Goal: Task Accomplishment & Management: Use online tool/utility

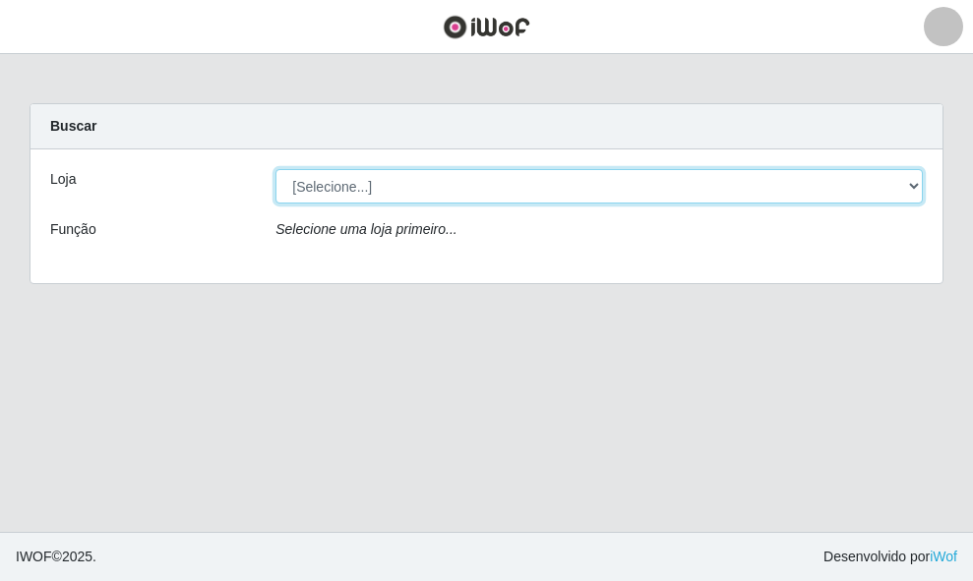
click at [321, 191] on select "[Selecione...] O ROSÁRIO ALIMENTOS" at bounding box center [598, 186] width 647 height 34
click at [275, 169] on select "[Selecione...] O ROSÁRIO ALIMENTOS" at bounding box center [598, 186] width 647 height 34
click at [360, 184] on select "[Selecione...] O ROSÁRIO ALIMENTOS" at bounding box center [598, 186] width 647 height 34
select select "349"
click at [275, 169] on select "[Selecione...] O ROSÁRIO ALIMENTOS" at bounding box center [598, 186] width 647 height 34
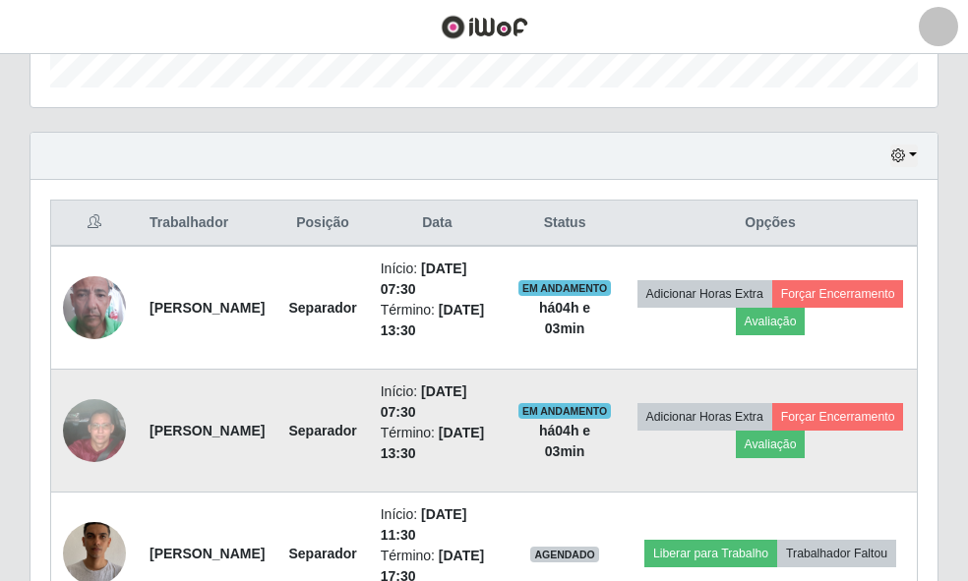
scroll to position [744, 0]
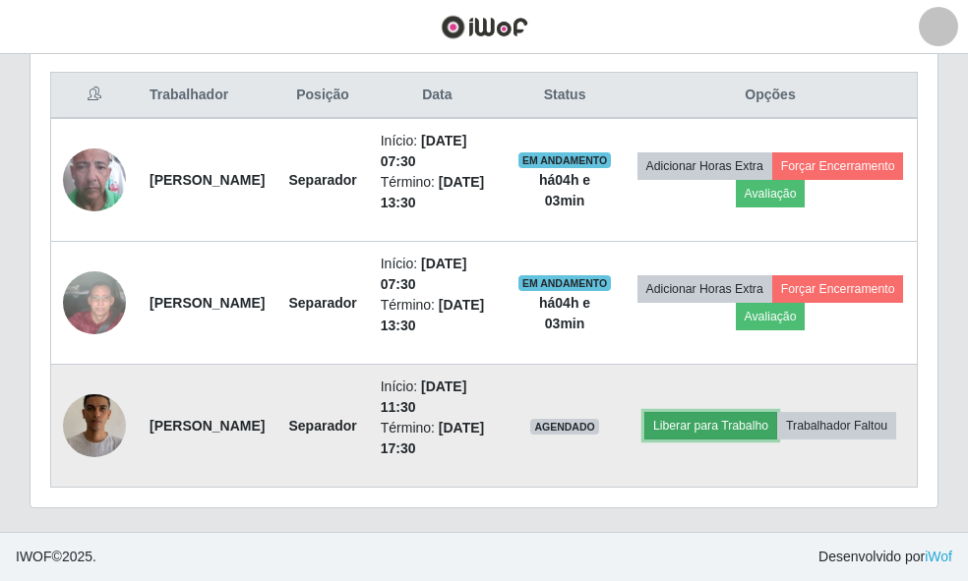
click at [756, 412] on button "Liberar para Trabalho" at bounding box center [710, 426] width 133 height 28
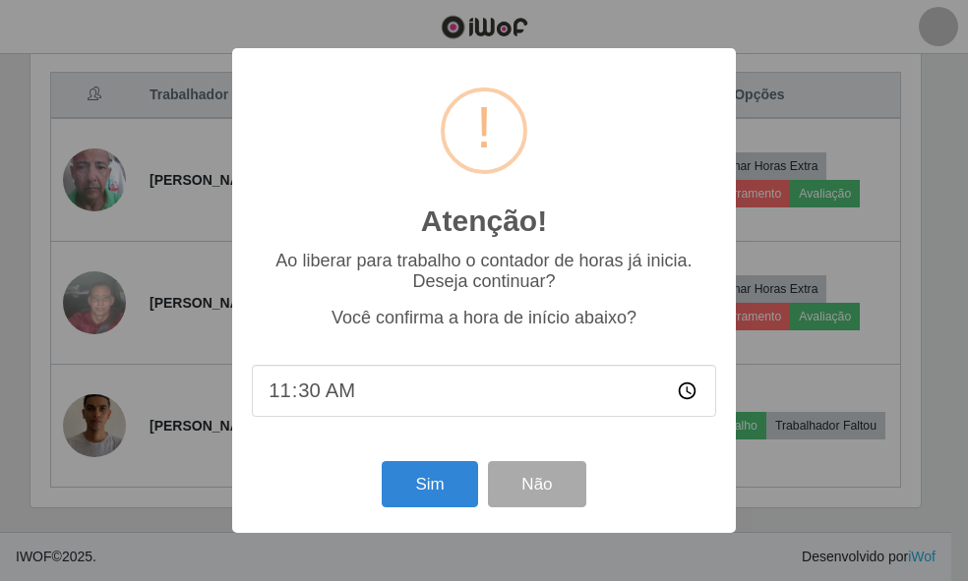
scroll to position [408, 895]
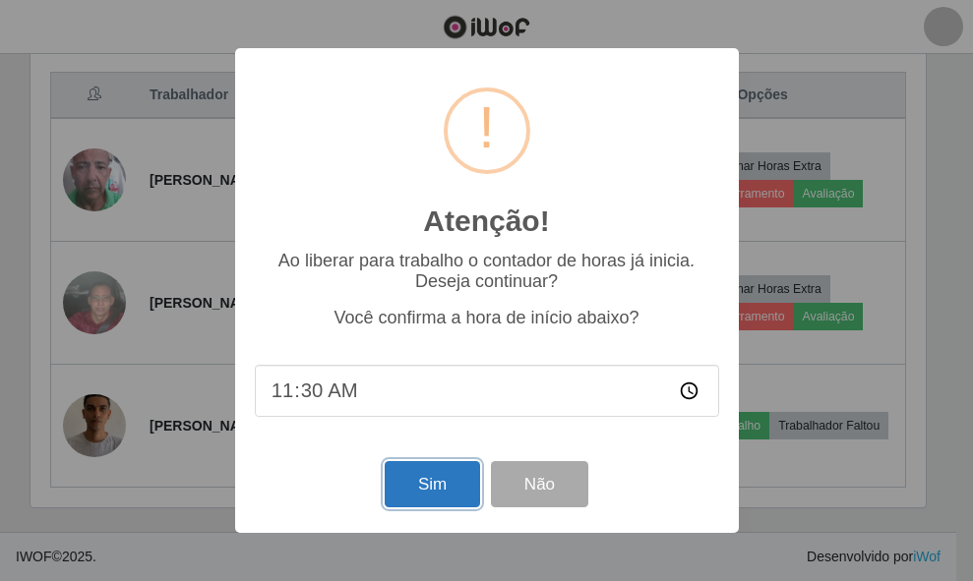
click at [452, 475] on button "Sim" at bounding box center [432, 484] width 95 height 46
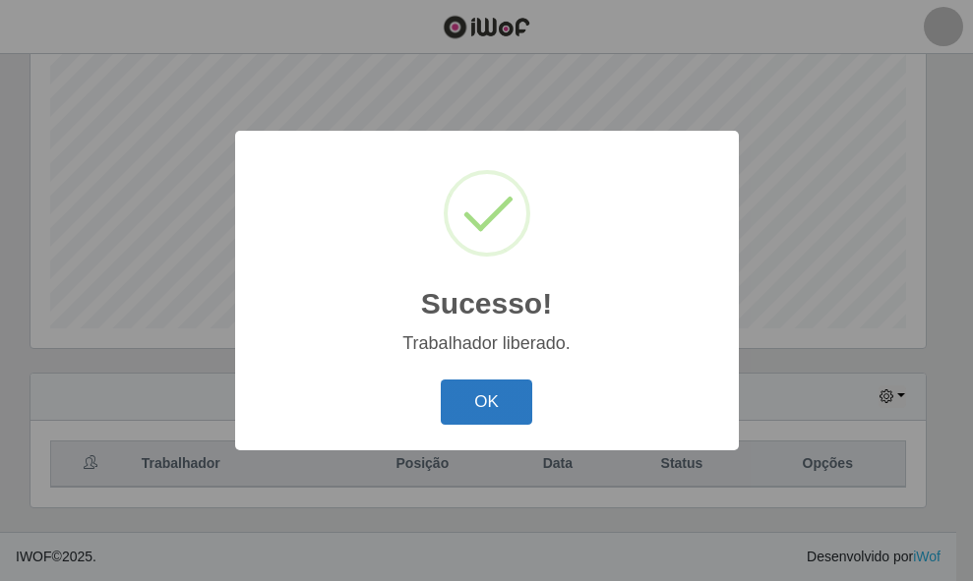
click at [494, 387] on button "OK" at bounding box center [486, 403] width 91 height 46
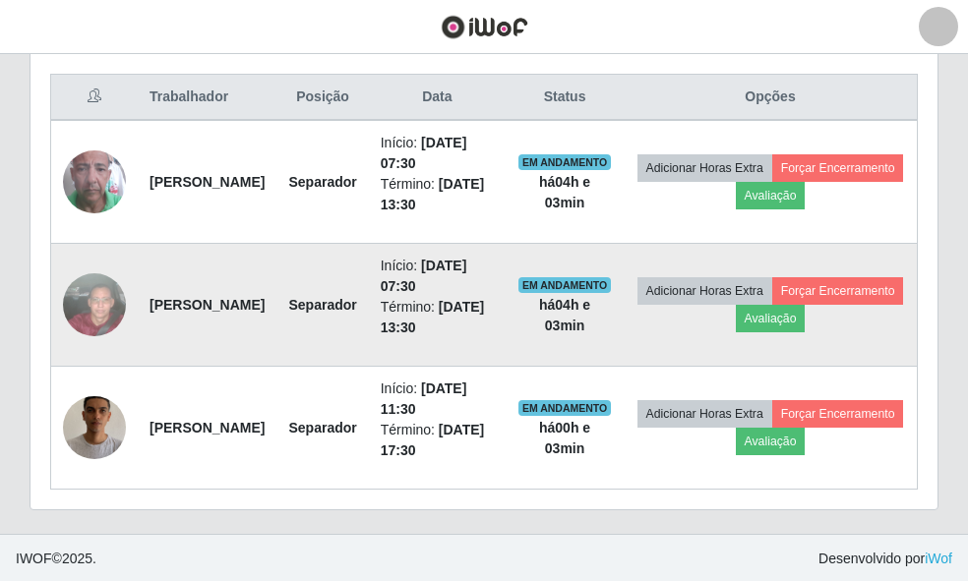
scroll to position [744, 0]
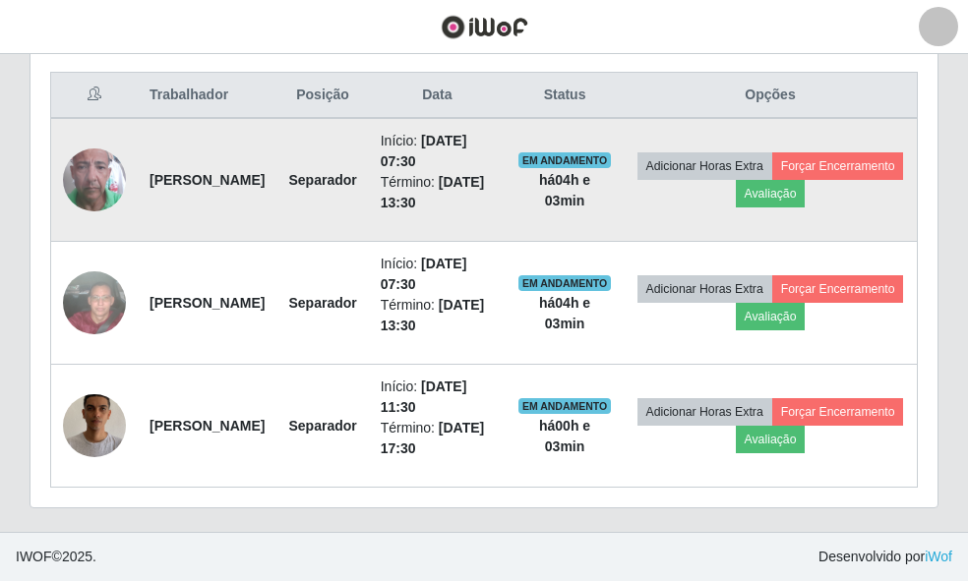
drag, startPoint x: 150, startPoint y: 185, endPoint x: 271, endPoint y: 183, distance: 121.0
click at [271, 183] on td "[PERSON_NAME]" at bounding box center [207, 180] width 139 height 124
copy strong "[PERSON_NAME]"
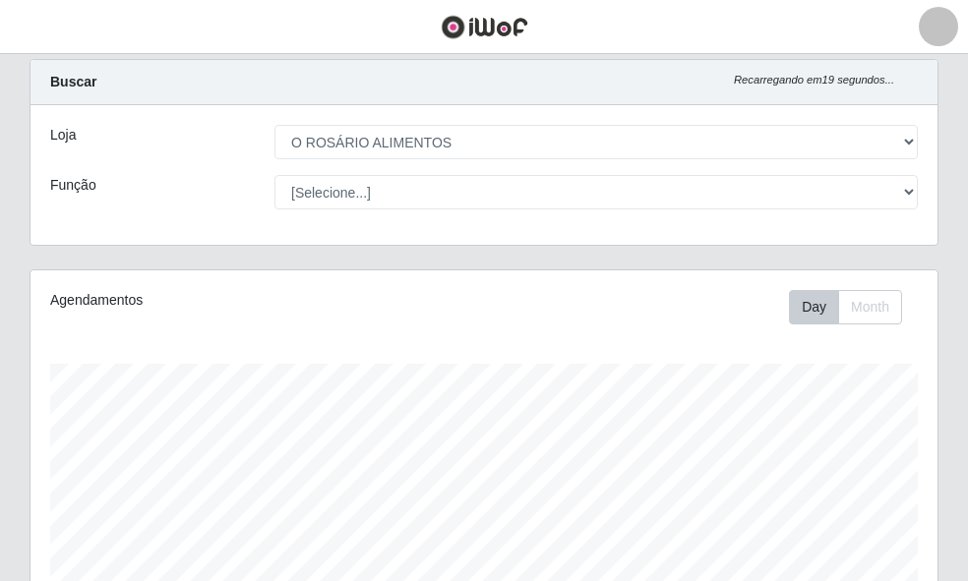
scroll to position [0, 0]
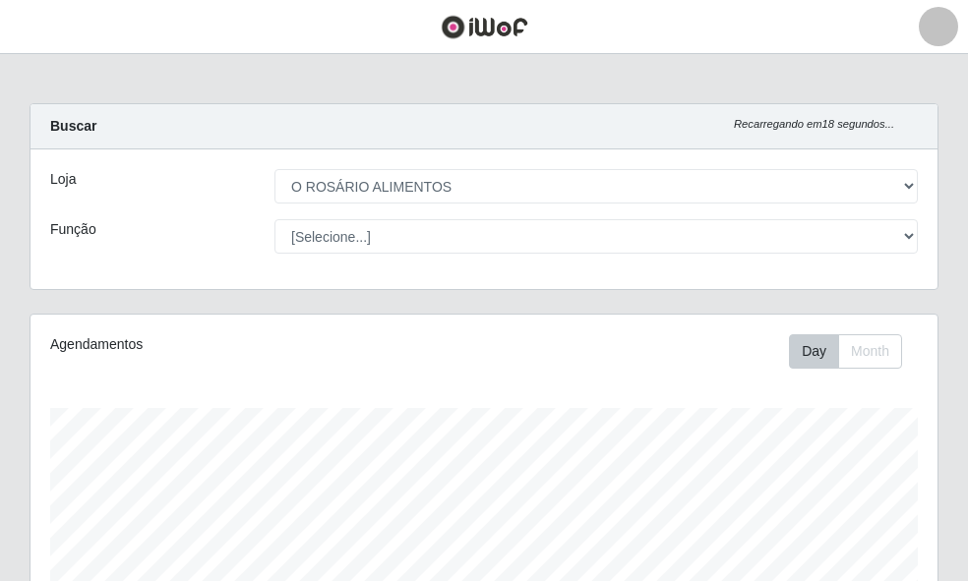
drag, startPoint x: 55, startPoint y: 40, endPoint x: 48, endPoint y: 93, distance: 53.6
click at [55, 41] on header "Perfil Alterar Senha Sair" at bounding box center [484, 27] width 968 height 54
drag, startPoint x: 14, startPoint y: 75, endPoint x: 19, endPoint y: 35, distance: 39.6
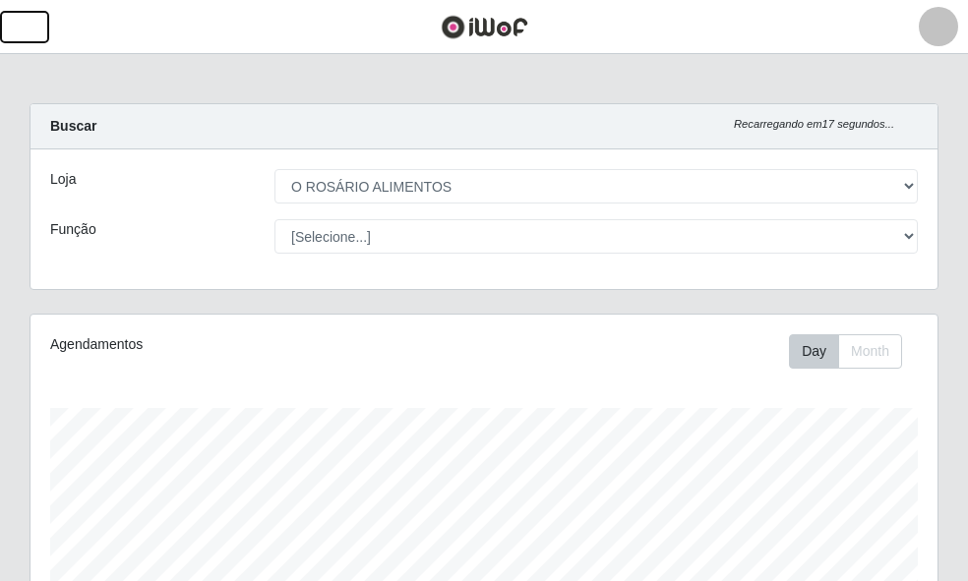
click at [19, 35] on span "button" at bounding box center [25, 27] width 26 height 23
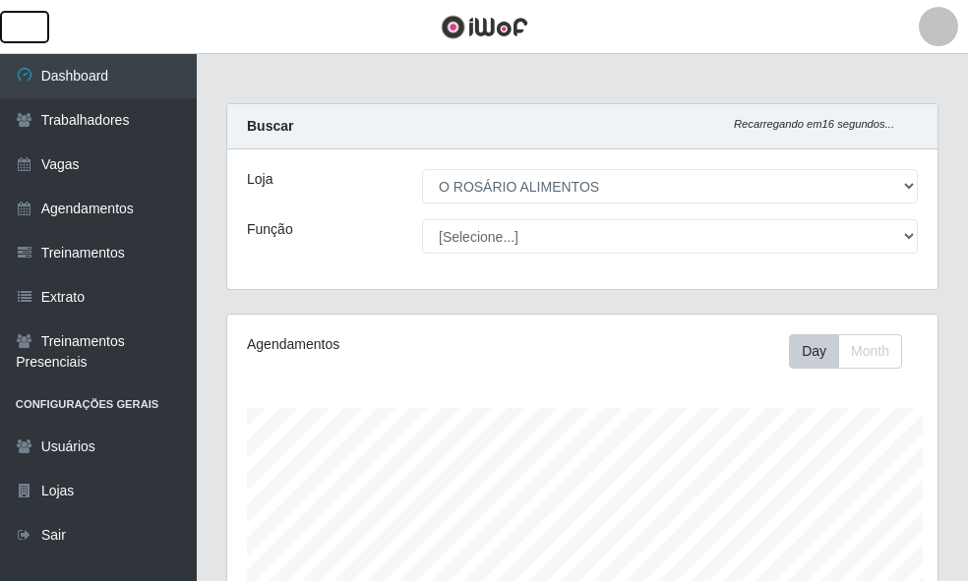
scroll to position [408, 710]
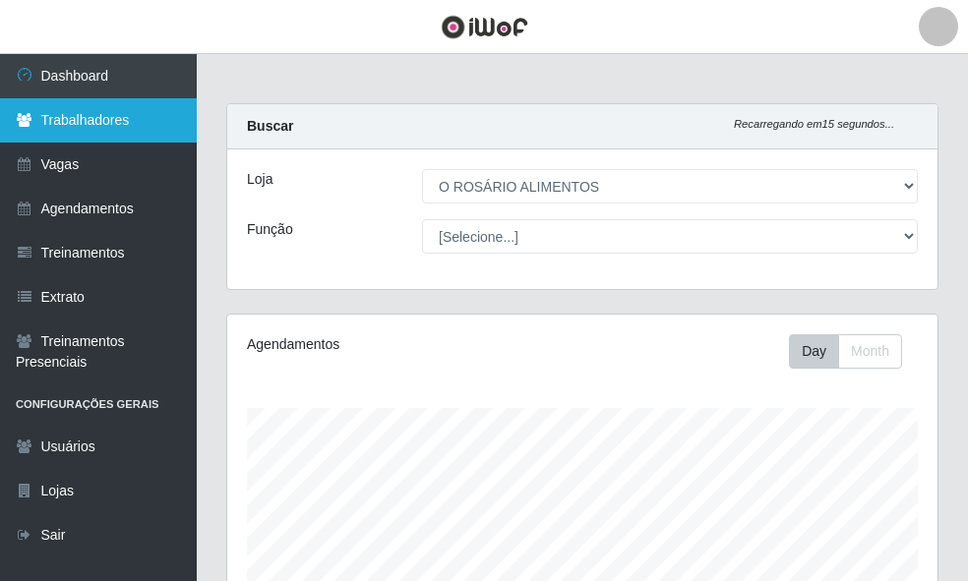
click at [163, 123] on link "Trabalhadores" at bounding box center [98, 120] width 197 height 44
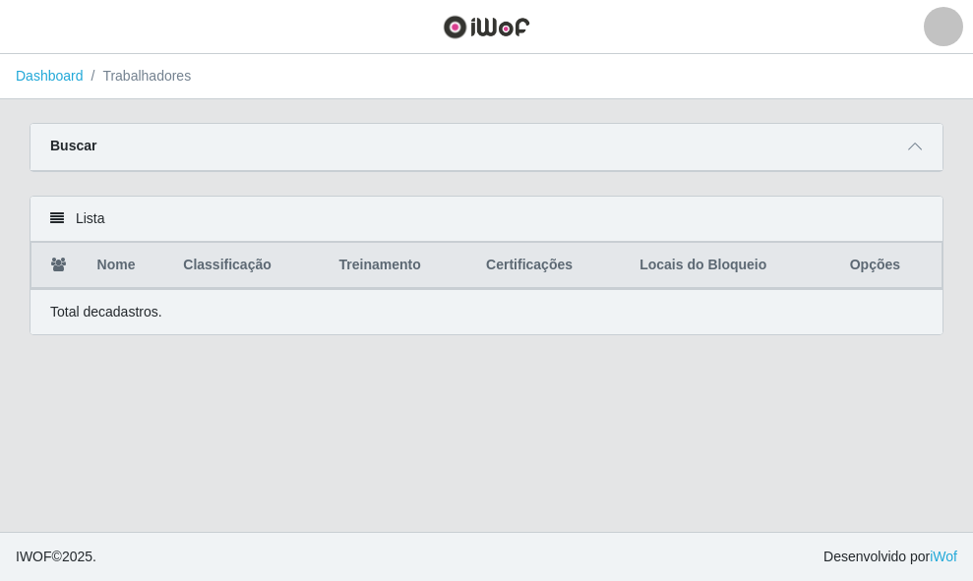
click at [422, 150] on div "Buscar" at bounding box center [486, 147] width 912 height 47
drag, startPoint x: 512, startPoint y: 151, endPoint x: 654, endPoint y: 159, distance: 141.8
click at [521, 153] on div "Buscar" at bounding box center [486, 147] width 912 height 47
click at [941, 151] on div "Buscar" at bounding box center [486, 147] width 912 height 47
click at [926, 151] on div "Buscar" at bounding box center [486, 147] width 912 height 47
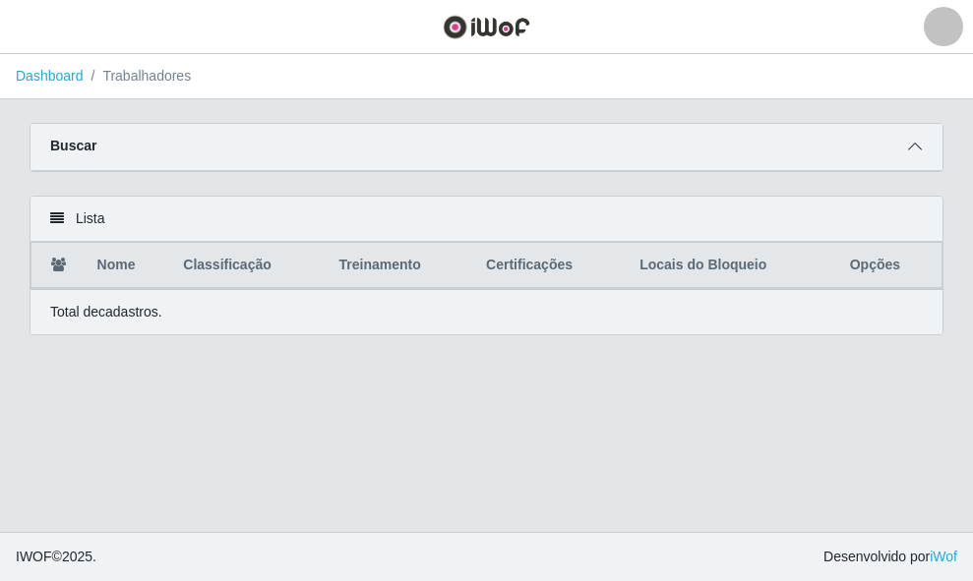
click at [923, 150] on span at bounding box center [915, 147] width 24 height 23
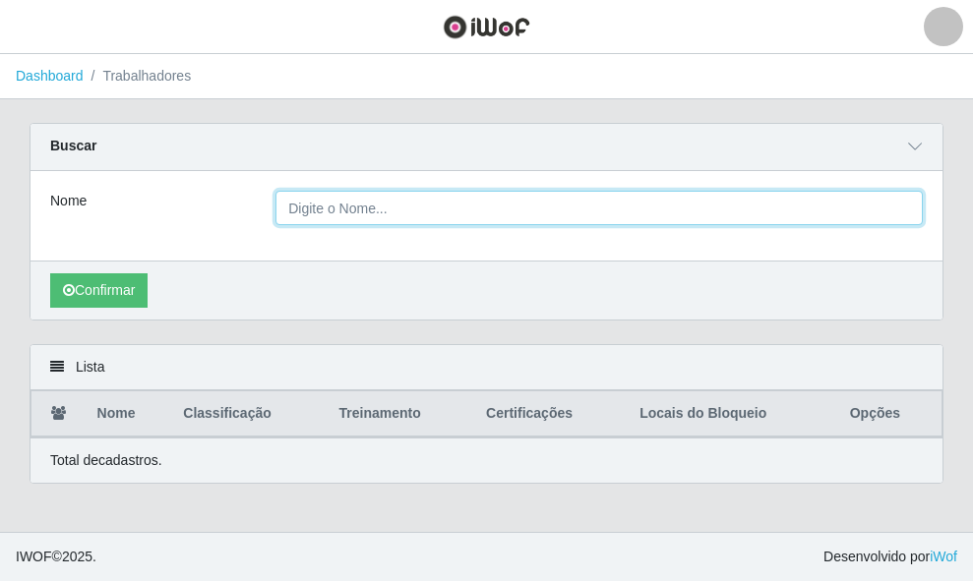
click at [525, 208] on input "Nome" at bounding box center [598, 208] width 647 height 34
paste input "[PERSON_NAME]"
type input "[PERSON_NAME]"
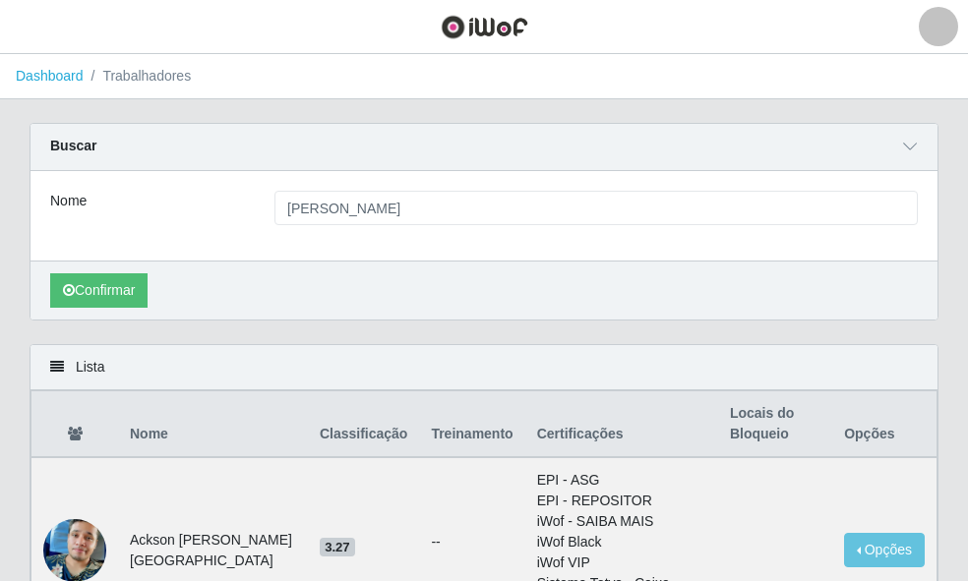
click at [480, 276] on div "Confirmar" at bounding box center [483, 290] width 907 height 59
click at [140, 286] on button "Confirmar" at bounding box center [98, 290] width 97 height 34
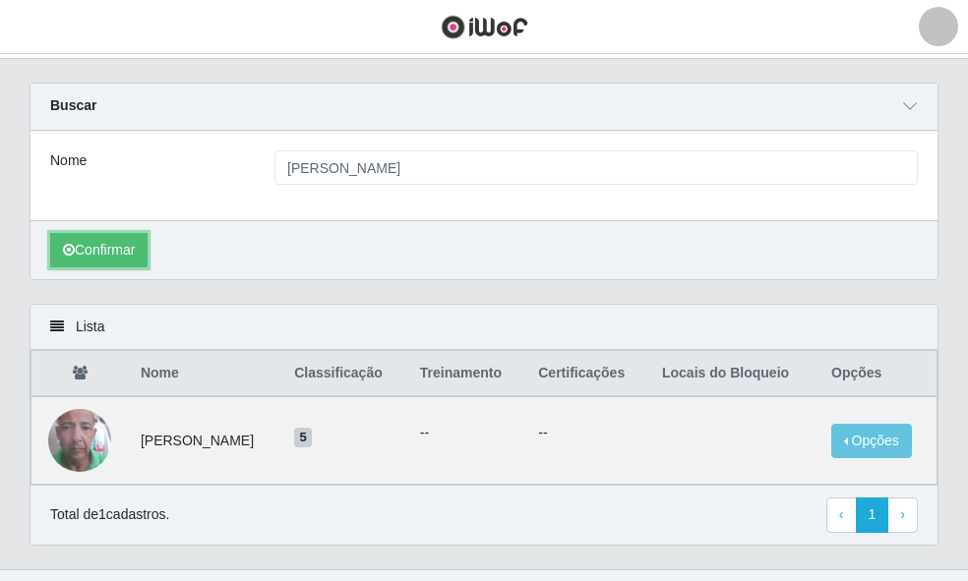
scroll to position [79, 0]
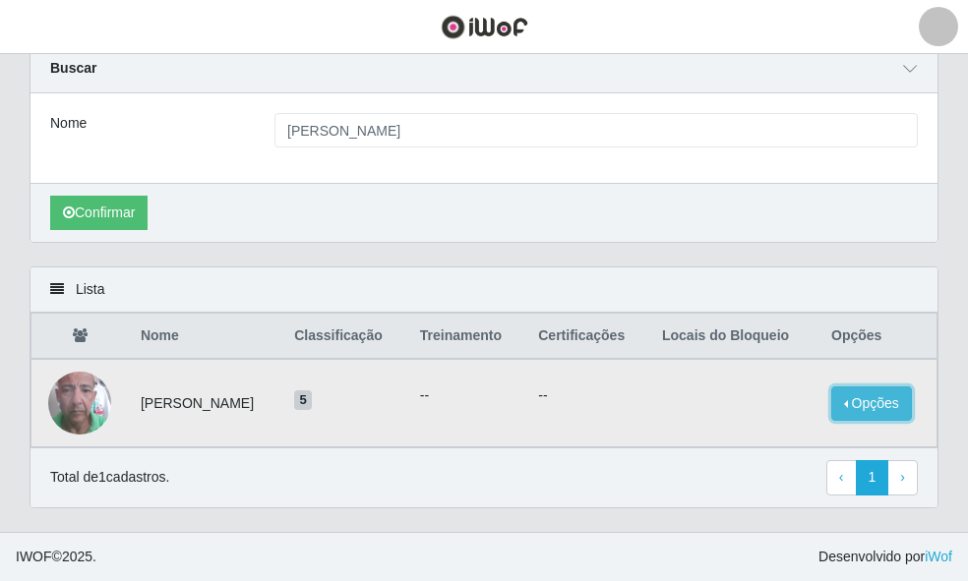
click at [853, 400] on button "Opções" at bounding box center [871, 404] width 81 height 34
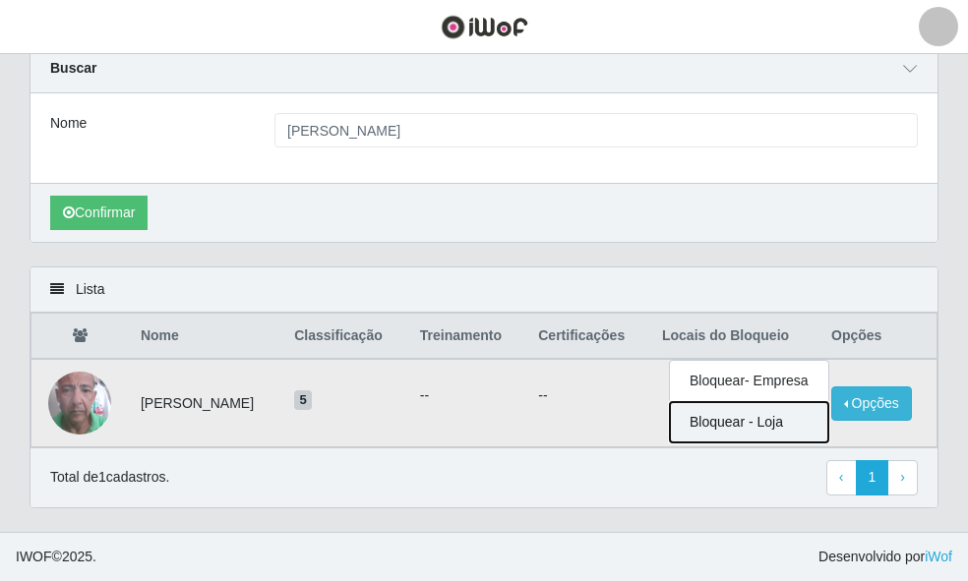
click at [788, 415] on button "Bloquear - Loja" at bounding box center [749, 422] width 158 height 40
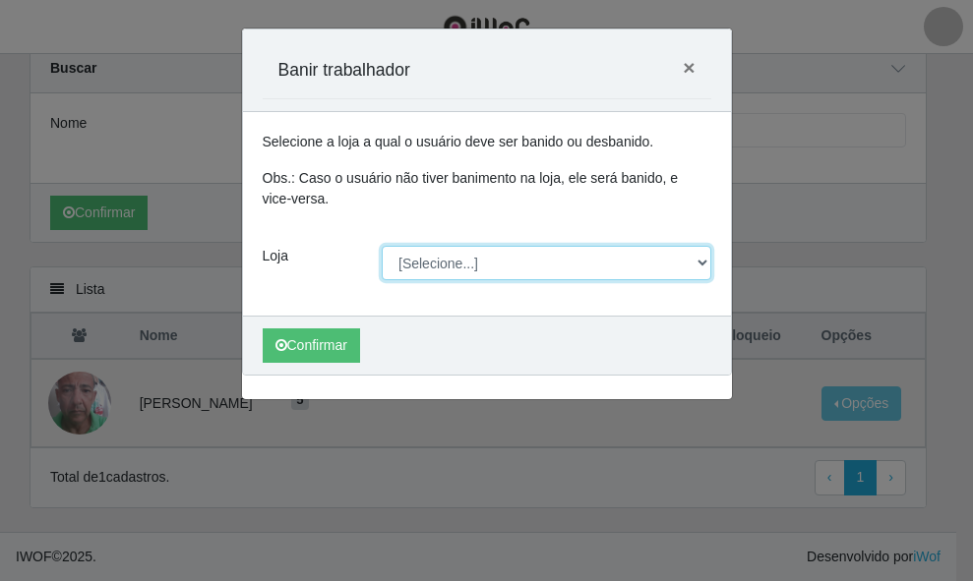
click at [569, 272] on select "[Selecione...] O ROSÁRIO ALIMENTOS" at bounding box center [546, 263] width 329 height 34
select select "349"
click at [382, 246] on select "[Selecione...] O ROSÁRIO ALIMENTOS" at bounding box center [546, 263] width 329 height 34
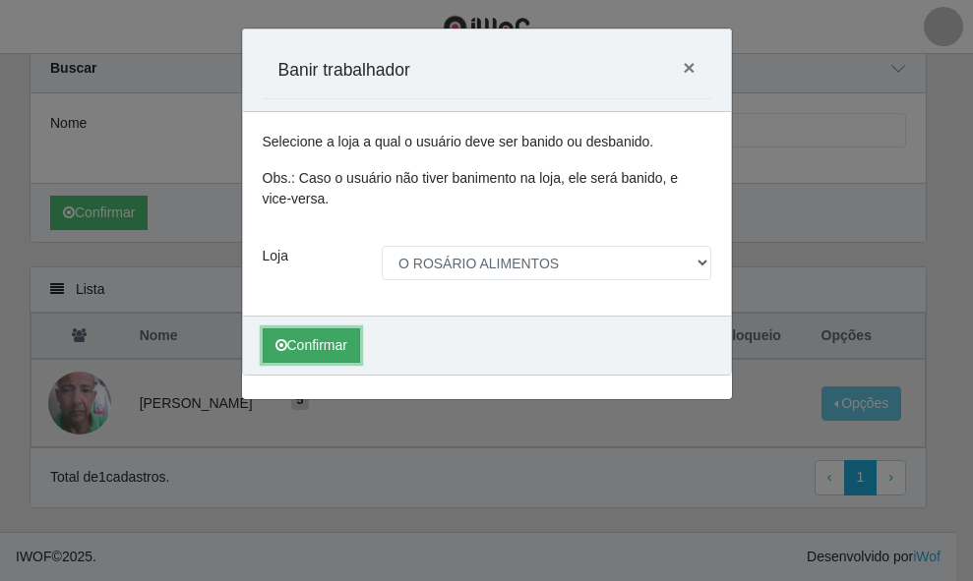
click at [320, 355] on button "Confirmar" at bounding box center [311, 345] width 97 height 34
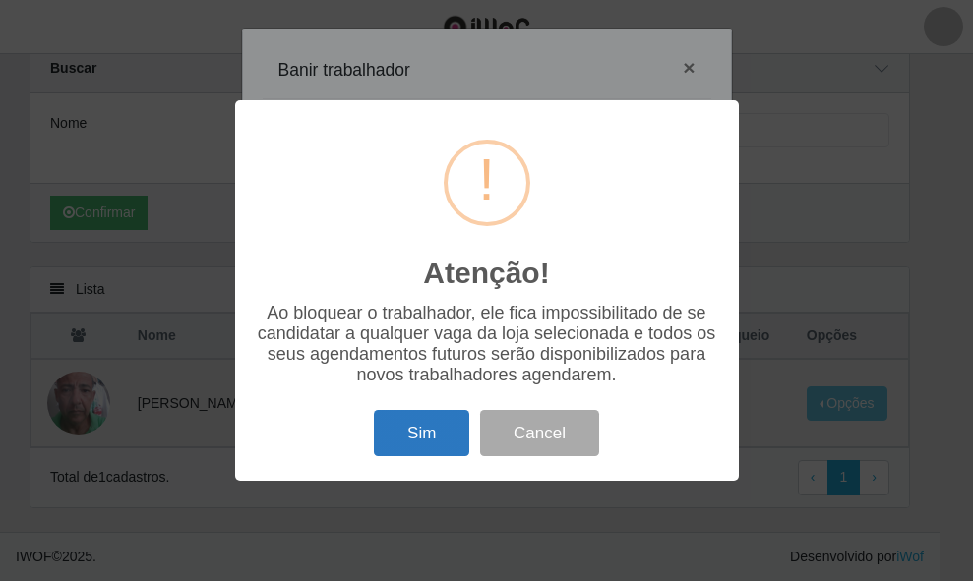
click at [431, 432] on button "Sim" at bounding box center [421, 433] width 95 height 46
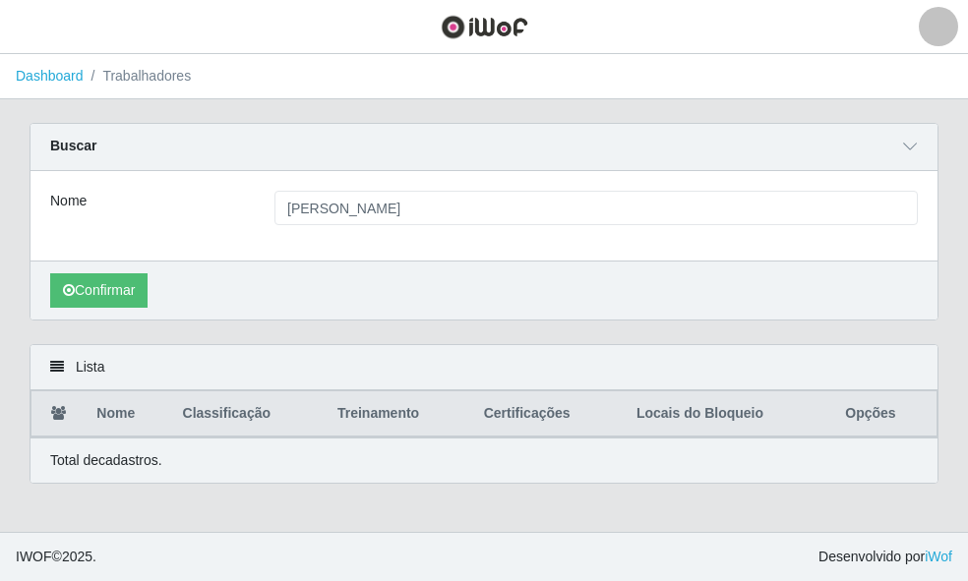
scroll to position [0, 0]
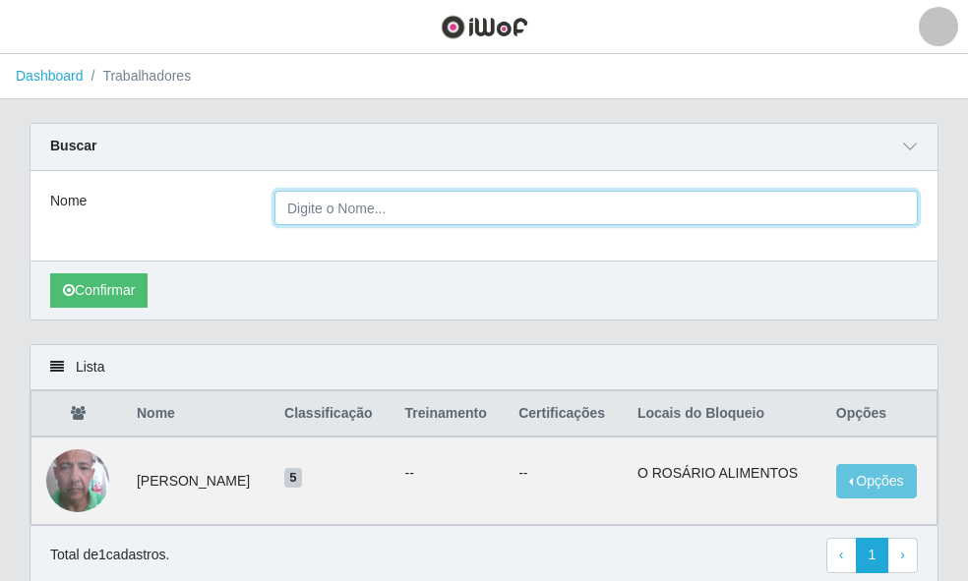
click at [465, 221] on input "Nome" at bounding box center [595, 208] width 643 height 34
paste input "[PERSON_NAME]"
type input "[PERSON_NAME]"
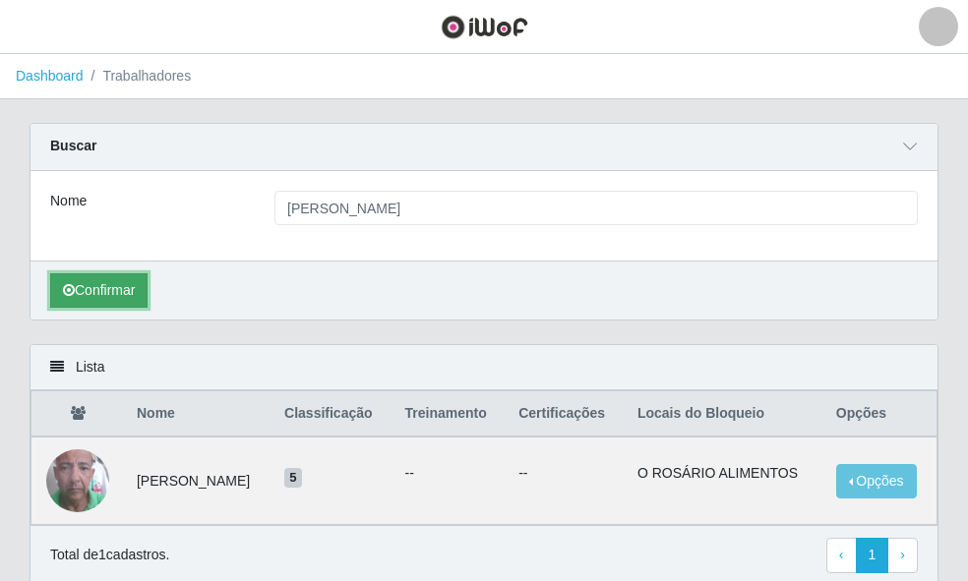
click at [130, 291] on button "Confirmar" at bounding box center [98, 290] width 97 height 34
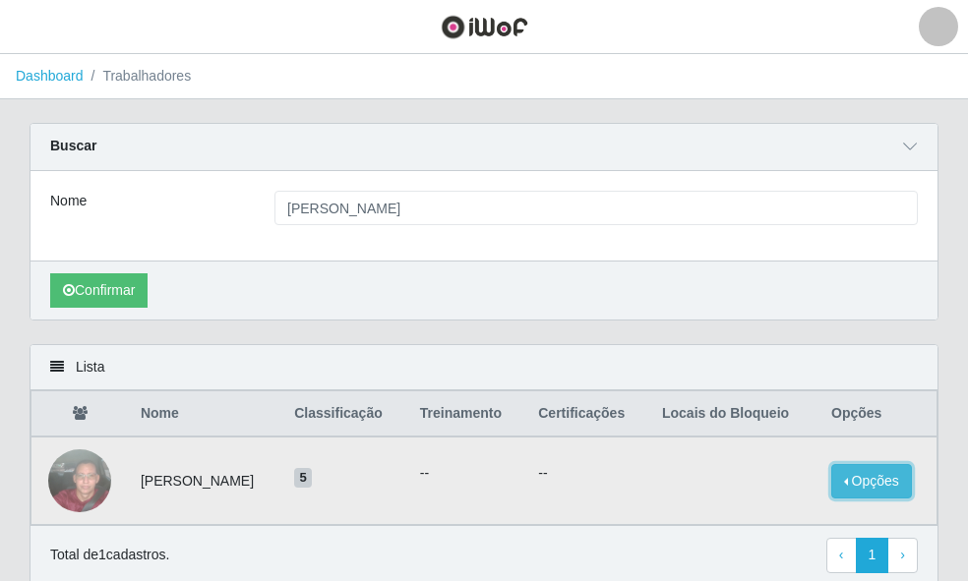
click at [900, 479] on button "Opções" at bounding box center [871, 481] width 81 height 34
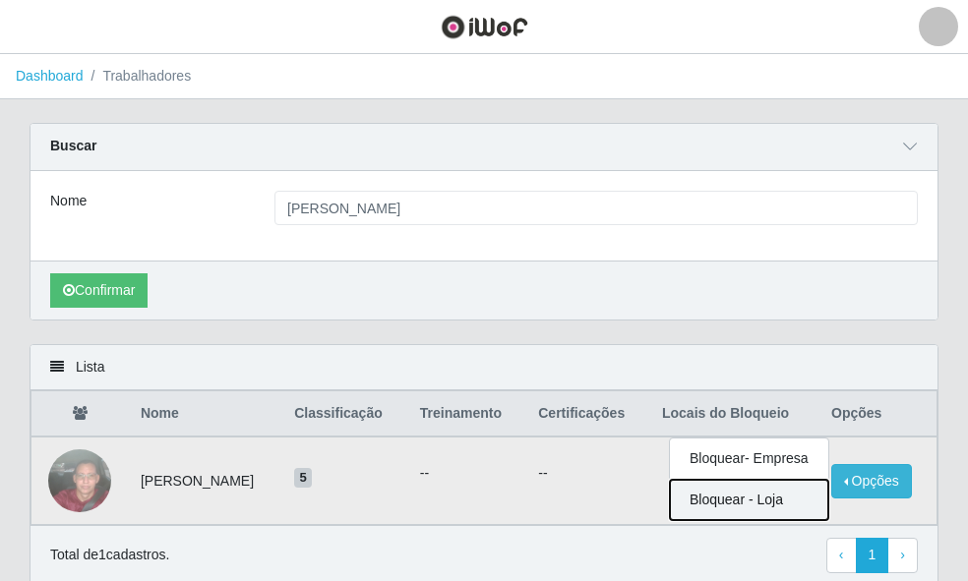
click at [755, 506] on button "Bloquear - Loja" at bounding box center [749, 500] width 158 height 40
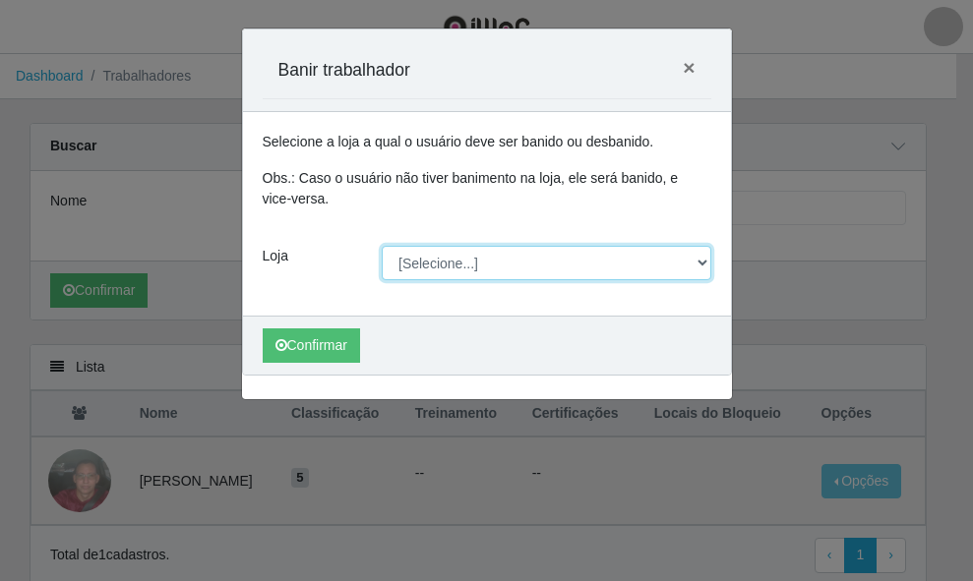
click at [453, 276] on select "[Selecione...] O ROSÁRIO ALIMENTOS" at bounding box center [546, 263] width 329 height 34
select select "349"
click at [382, 246] on select "[Selecione...] O ROSÁRIO ALIMENTOS" at bounding box center [546, 263] width 329 height 34
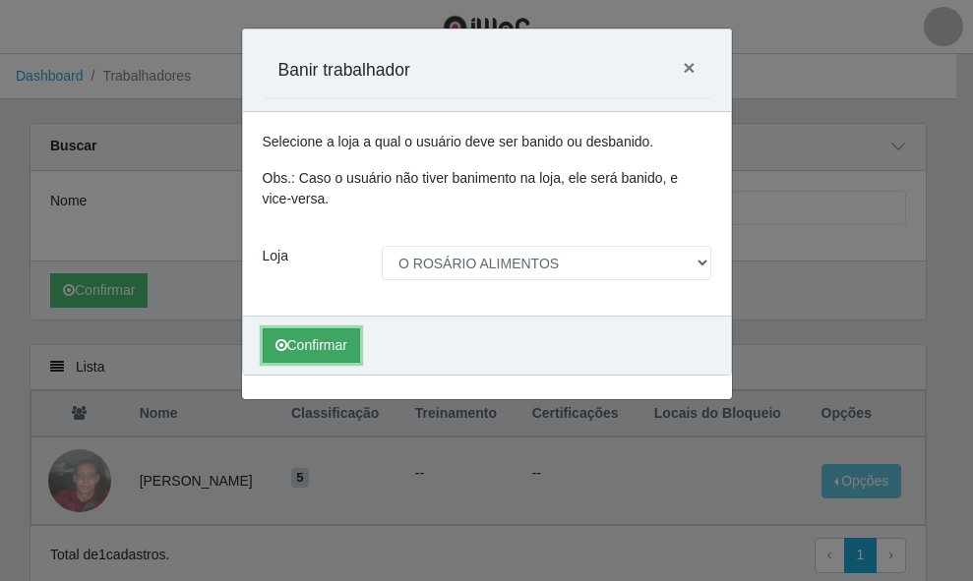
click at [335, 333] on button "Confirmar" at bounding box center [311, 345] width 97 height 34
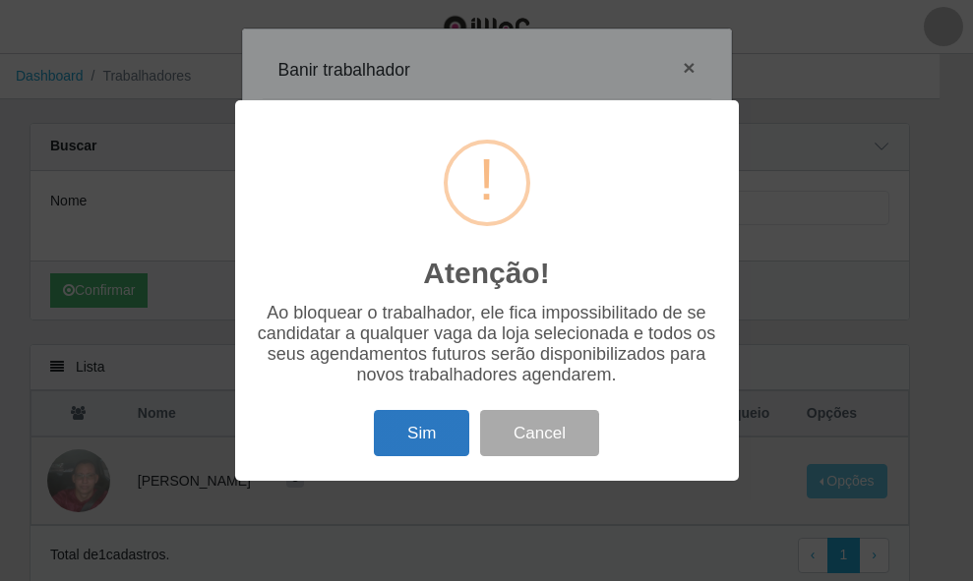
click at [414, 433] on button "Sim" at bounding box center [421, 433] width 95 height 46
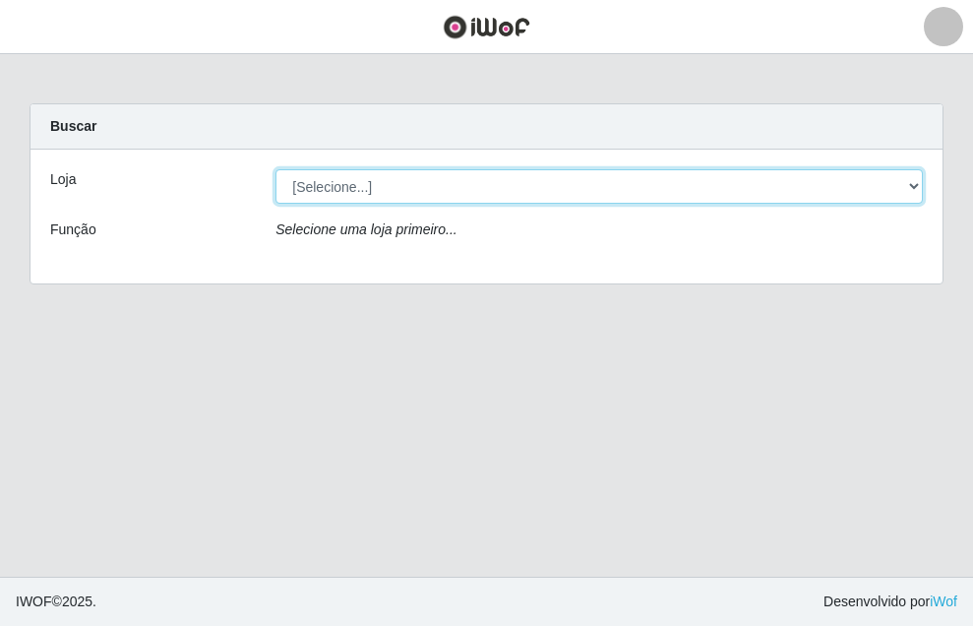
click at [415, 176] on select "[Selecione...] O ROSÁRIO ALIMENTOS" at bounding box center [598, 186] width 647 height 34
select select "349"
click at [275, 169] on select "[Selecione...] O ROSÁRIO ALIMENTOS" at bounding box center [598, 186] width 647 height 34
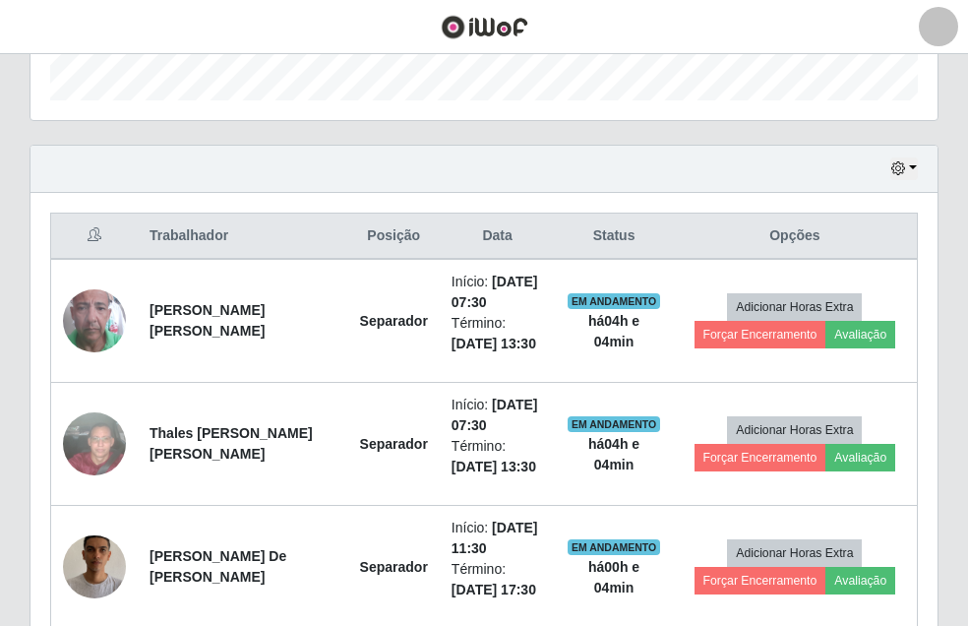
scroll to position [699, 0]
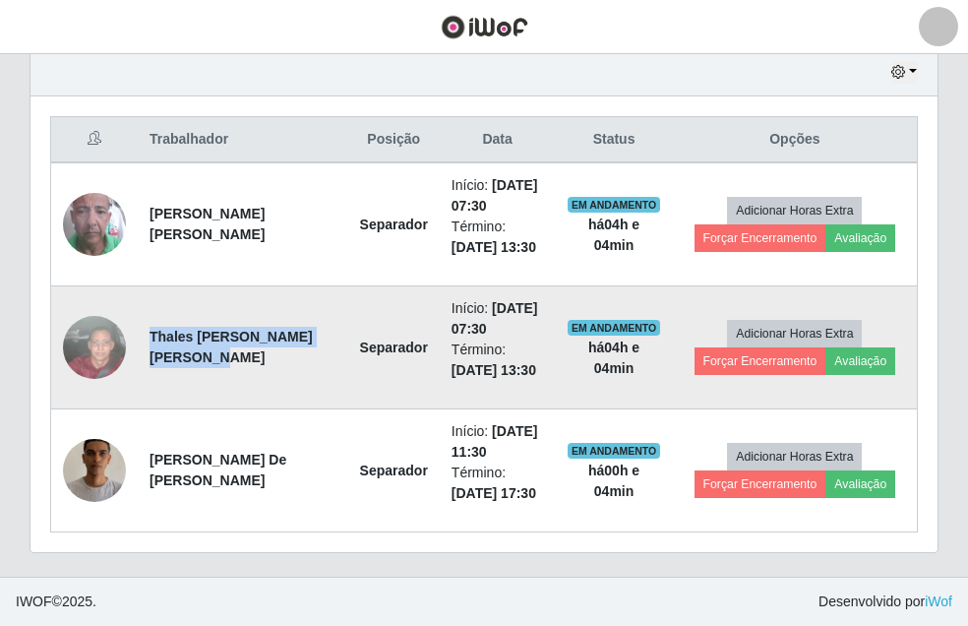
drag, startPoint x: 151, startPoint y: 335, endPoint x: 206, endPoint y: 351, distance: 56.3
click at [206, 351] on td "Thales [PERSON_NAME] [PERSON_NAME]" at bounding box center [243, 347] width 210 height 123
copy strong "Thales [PERSON_NAME] [PERSON_NAME]"
